Goal: Task Accomplishment & Management: Complete application form

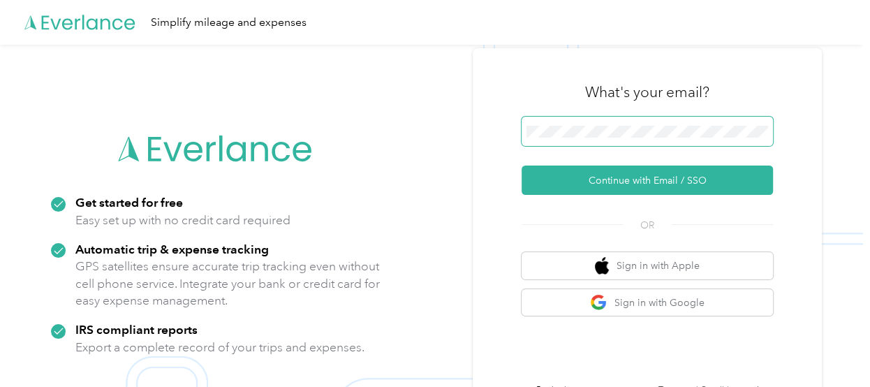
click at [521, 165] on button "Continue with Email / SSO" at bounding box center [646, 179] width 251 height 29
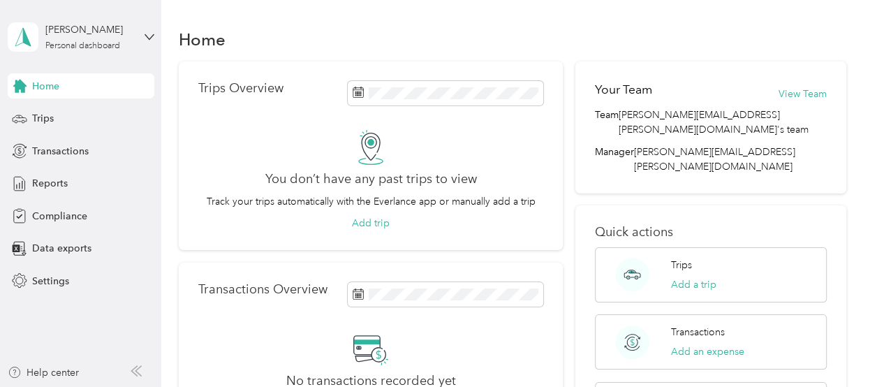
click at [50, 82] on span "Home" at bounding box center [45, 86] width 27 height 15
click at [51, 219] on span "Compliance" at bounding box center [59, 216] width 55 height 15
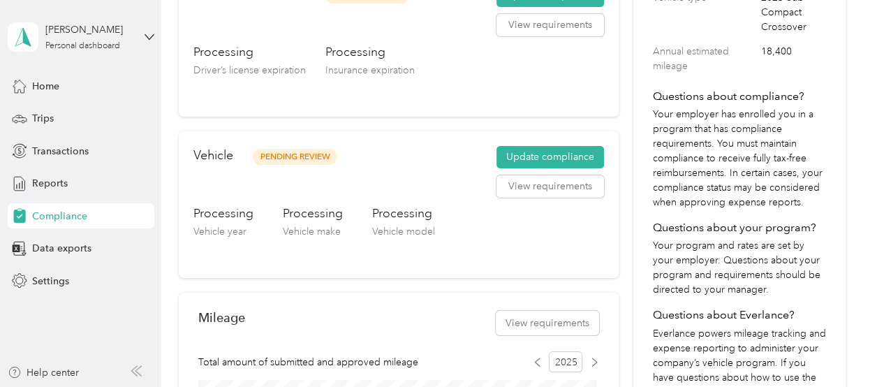
scroll to position [287, 0]
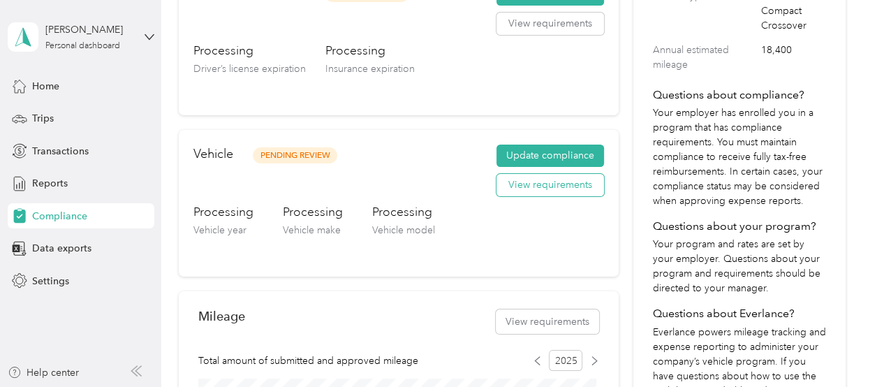
click at [538, 184] on button "View requirements" at bounding box center [550, 185] width 108 height 22
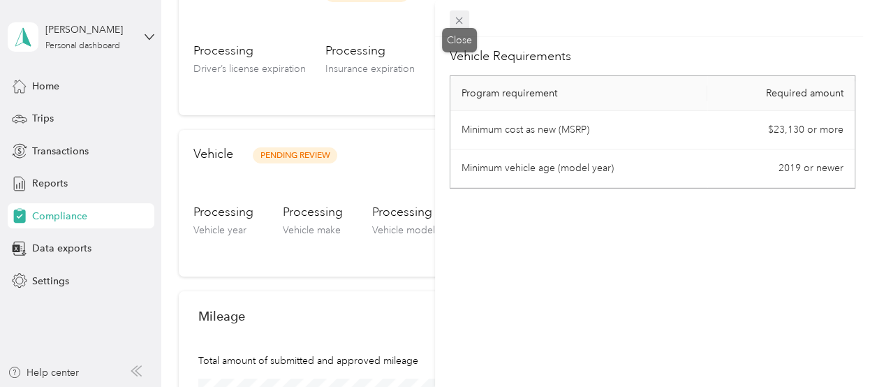
click at [460, 20] on icon at bounding box center [459, 21] width 12 height 12
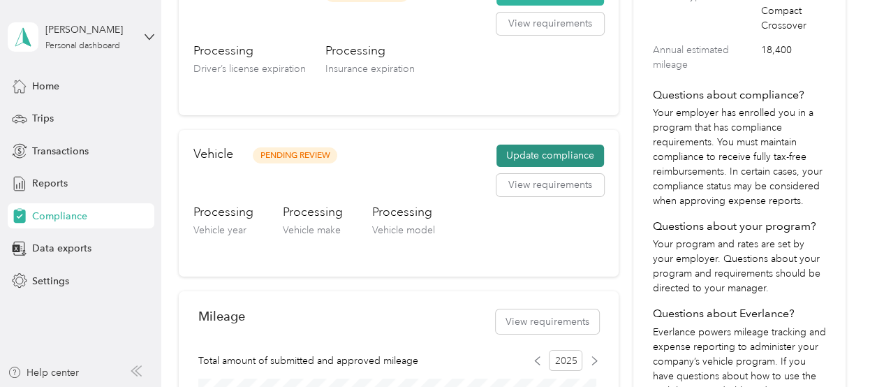
click at [526, 155] on button "Update compliance" at bounding box center [550, 156] width 108 height 22
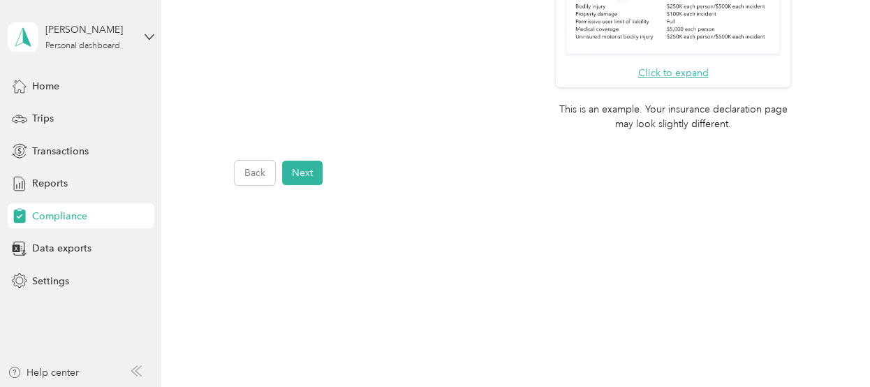
scroll to position [505, 0]
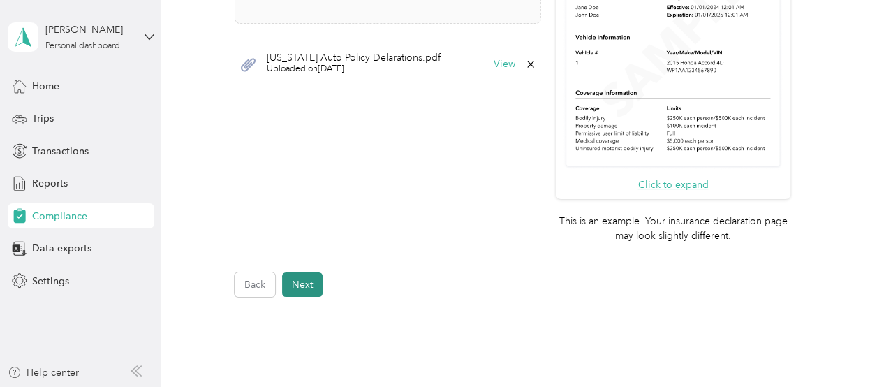
click at [313, 279] on button "Next" at bounding box center [302, 284] width 40 height 24
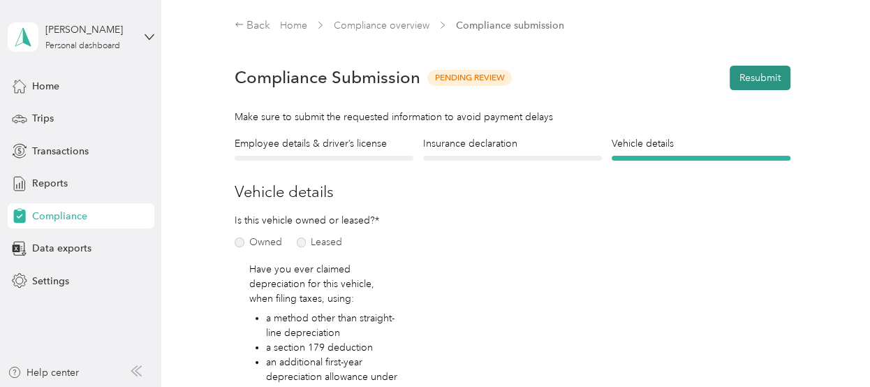
click at [752, 71] on button "Resubmit" at bounding box center [760, 78] width 61 height 24
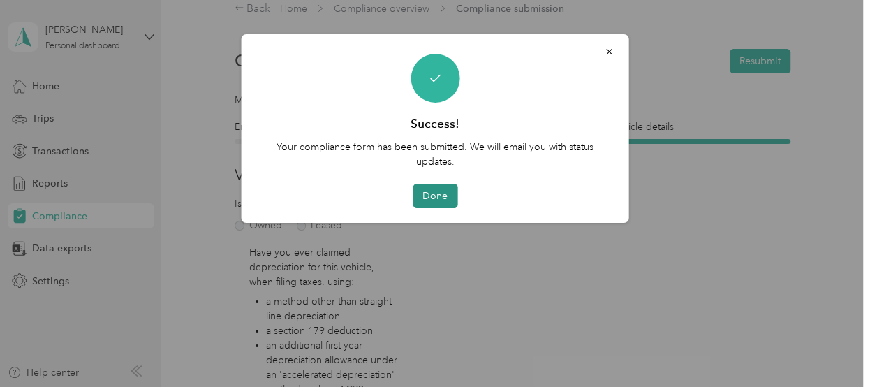
click at [456, 194] on button "Done" at bounding box center [435, 196] width 45 height 24
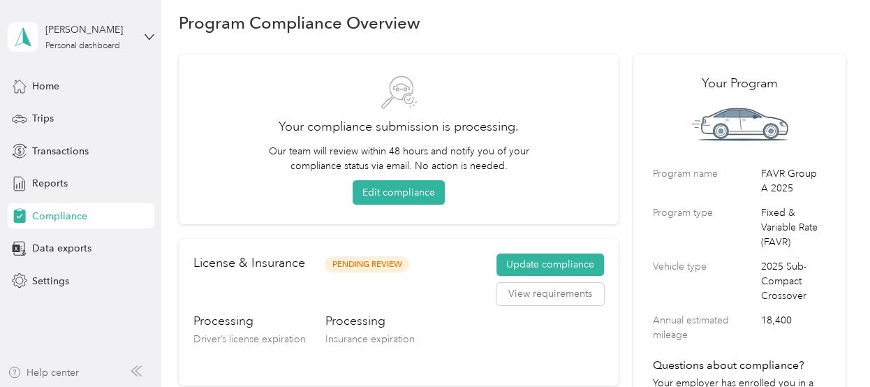
click at [69, 371] on div "Help center" at bounding box center [43, 372] width 71 height 15
click at [66, 246] on span "Data exports" at bounding box center [61, 248] width 59 height 15
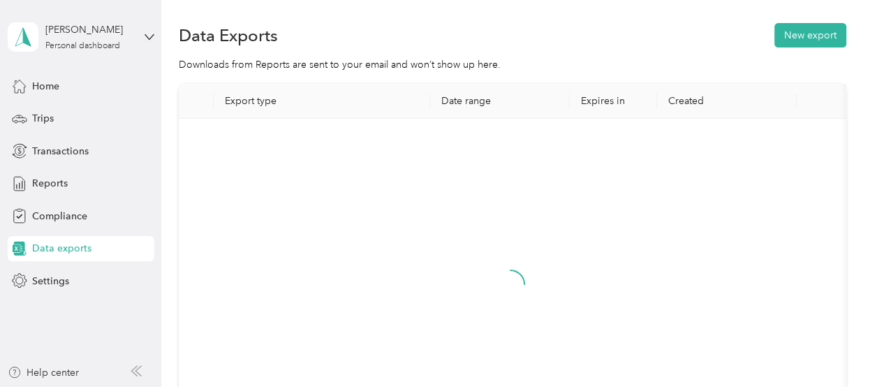
scroll to position [17, 0]
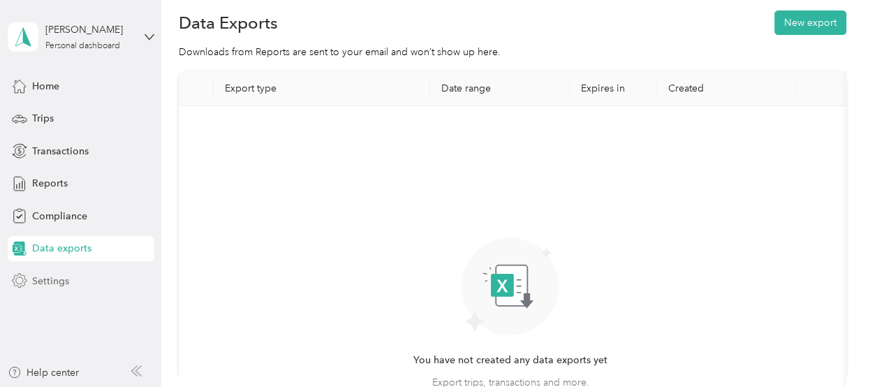
click at [48, 279] on span "Settings" at bounding box center [50, 281] width 37 height 15
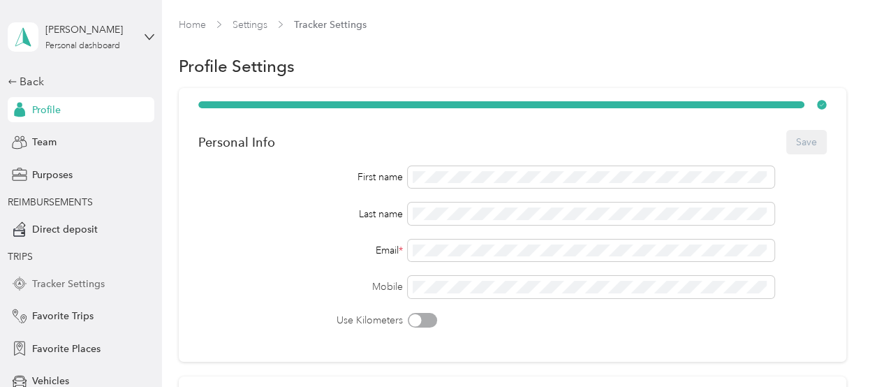
click at [62, 288] on span "Tracker Settings" at bounding box center [68, 283] width 73 height 15
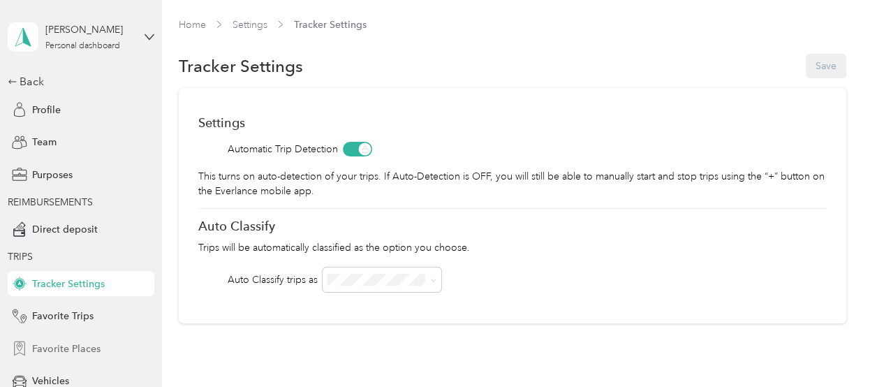
click at [47, 350] on span "Favorite Places" at bounding box center [66, 348] width 68 height 15
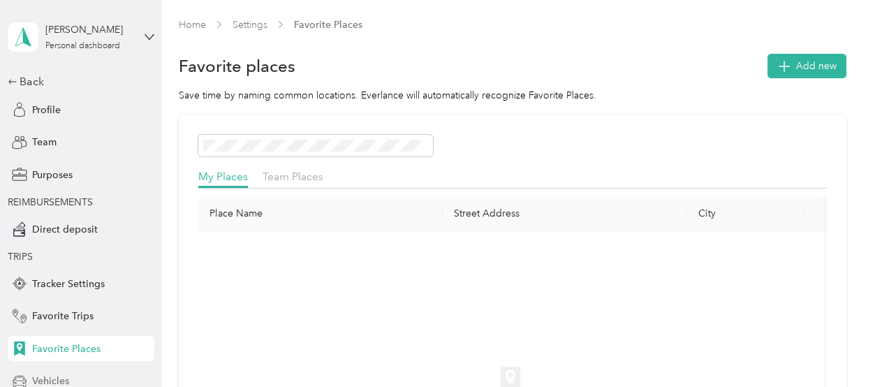
click at [46, 376] on span "Vehicles" at bounding box center [50, 380] width 37 height 15
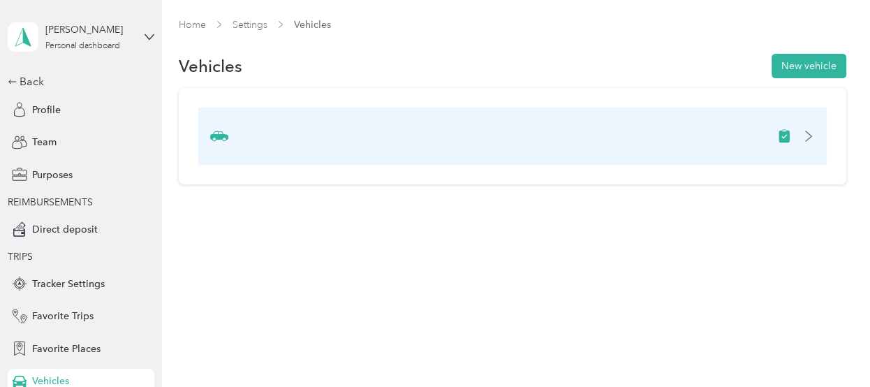
click at [813, 135] on icon at bounding box center [808, 136] width 11 height 11
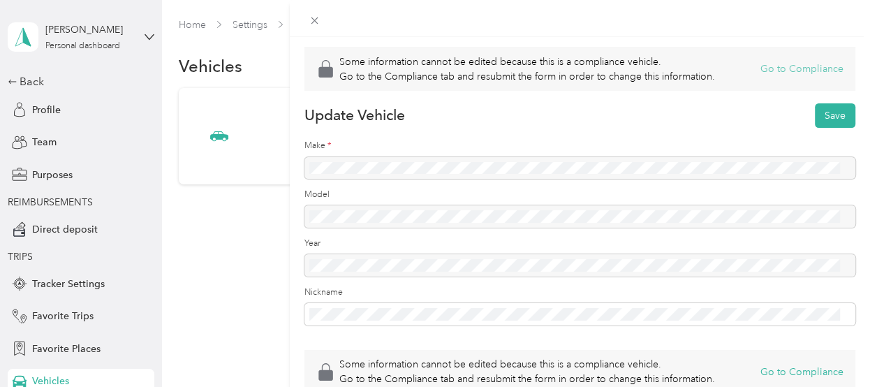
click at [790, 68] on button "Go to Compliance" at bounding box center [801, 68] width 83 height 15
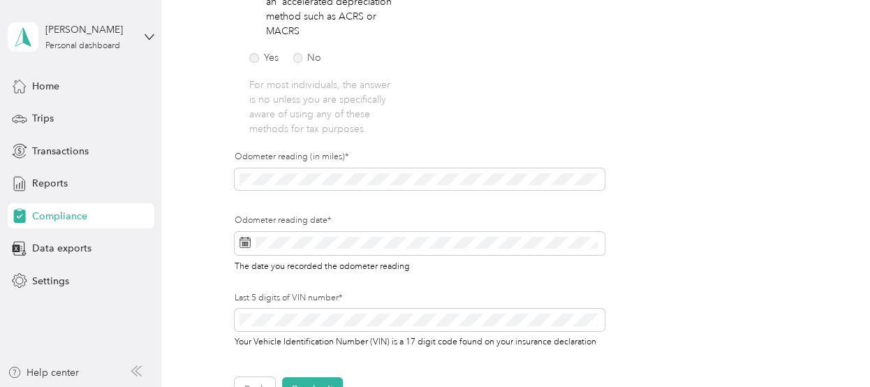
scroll to position [400, 0]
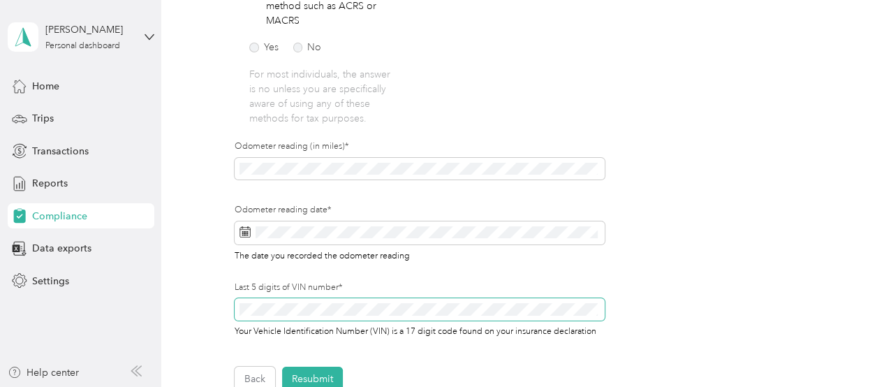
click at [282, 367] on button "Resubmit" at bounding box center [312, 379] width 61 height 24
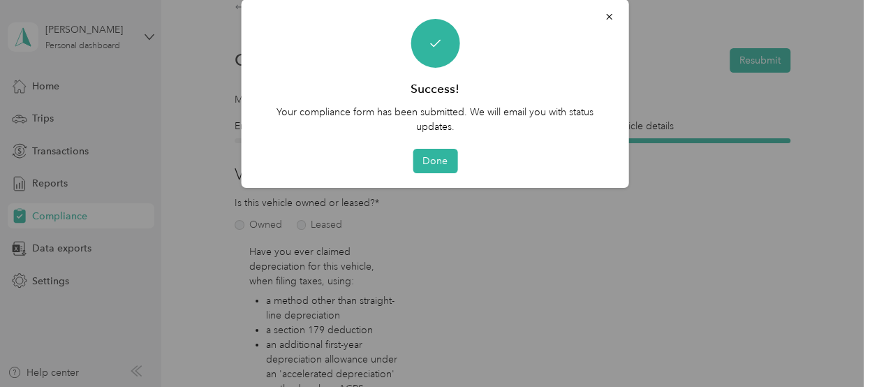
scroll to position [17, 0]
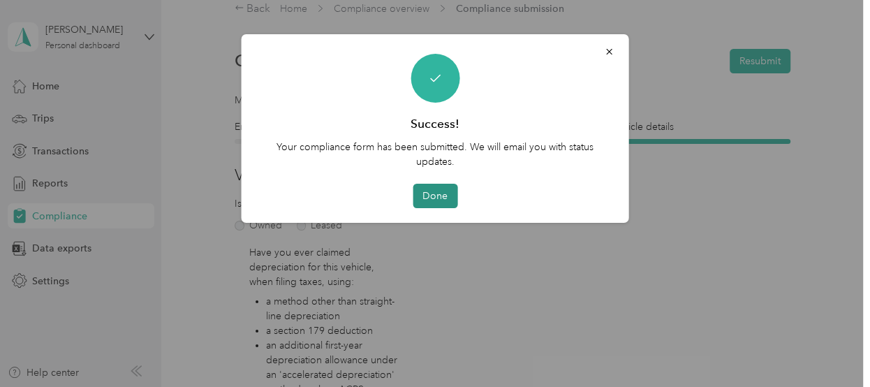
click at [438, 193] on button "Done" at bounding box center [435, 196] width 45 height 24
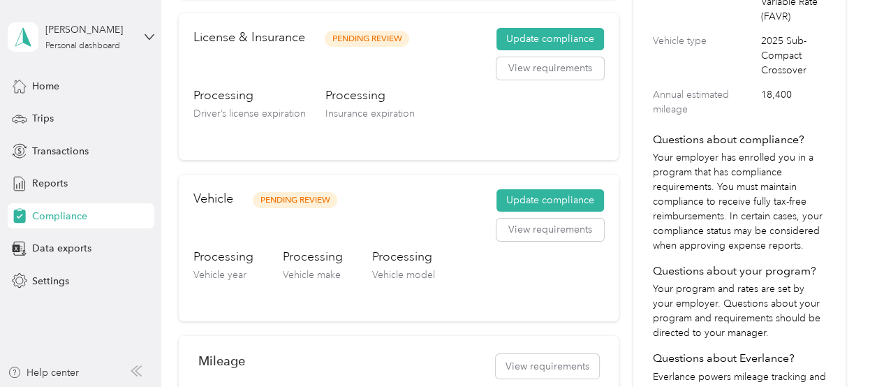
scroll to position [237, 0]
